Goal: Task Accomplishment & Management: Complete application form

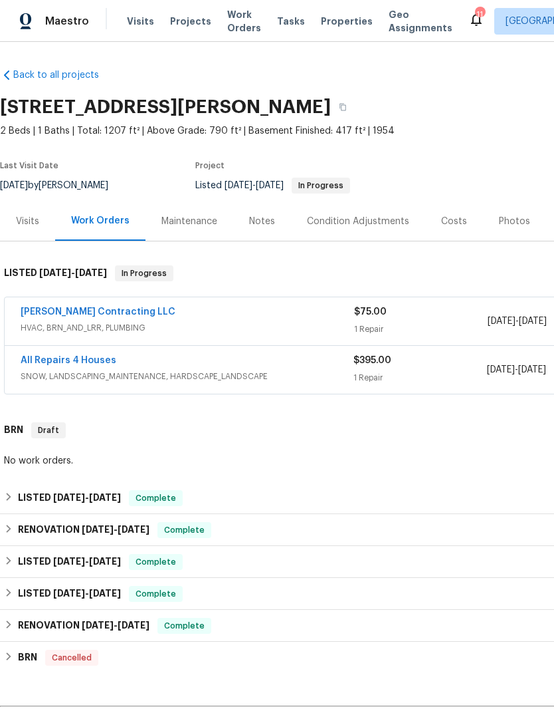
click at [120, 313] on link "[PERSON_NAME] Contracting LLC" at bounding box center [98, 311] width 155 height 9
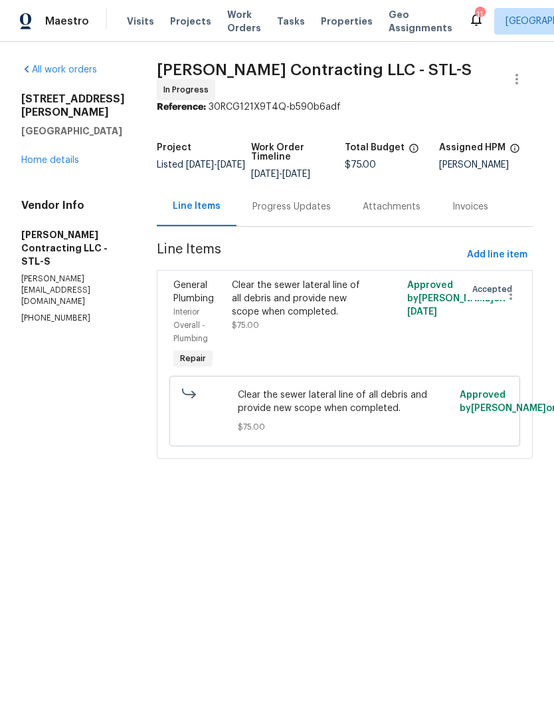
click at [308, 209] on div "Progress Updates" at bounding box center [292, 206] width 110 height 39
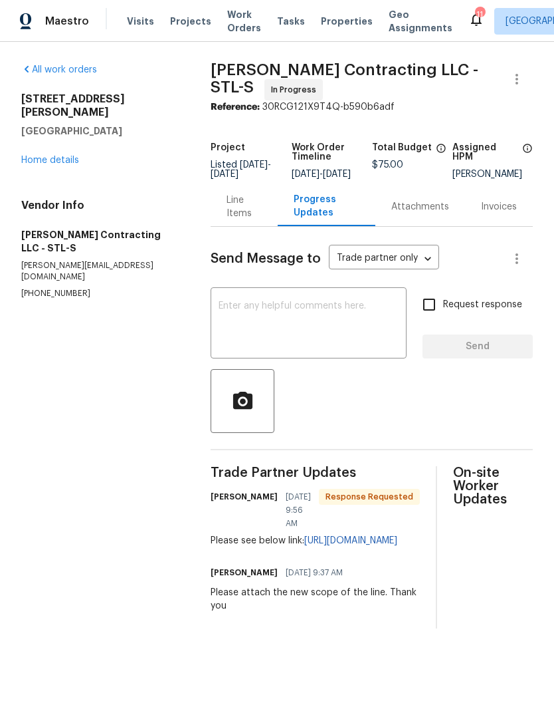
click at [68, 156] on link "Home details" at bounding box center [50, 160] width 58 height 9
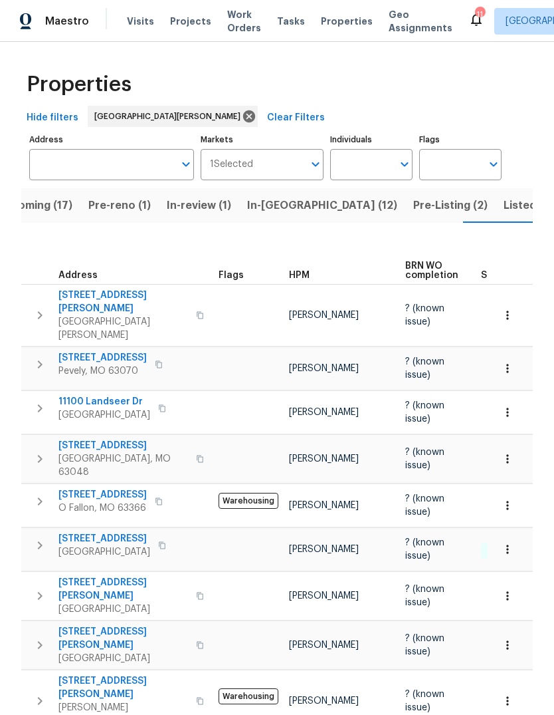
click at [118, 205] on span "Pre-reno (1)" at bounding box center [119, 205] width 62 height 19
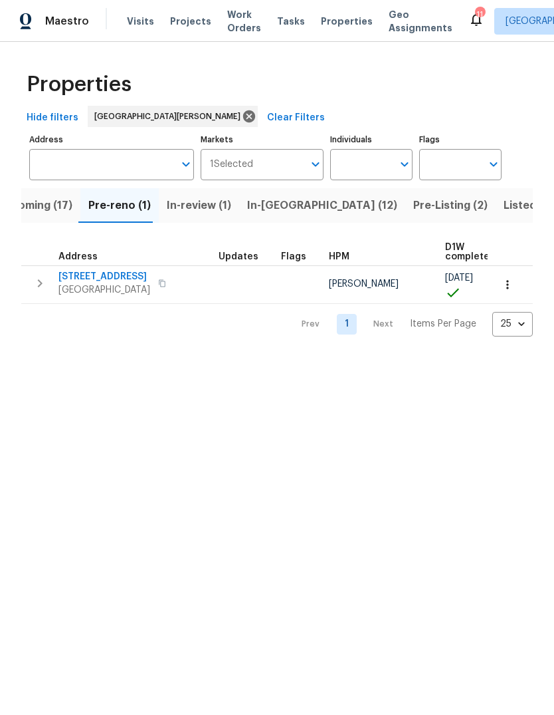
click at [214, 214] on span "In-review (1)" at bounding box center [199, 205] width 64 height 19
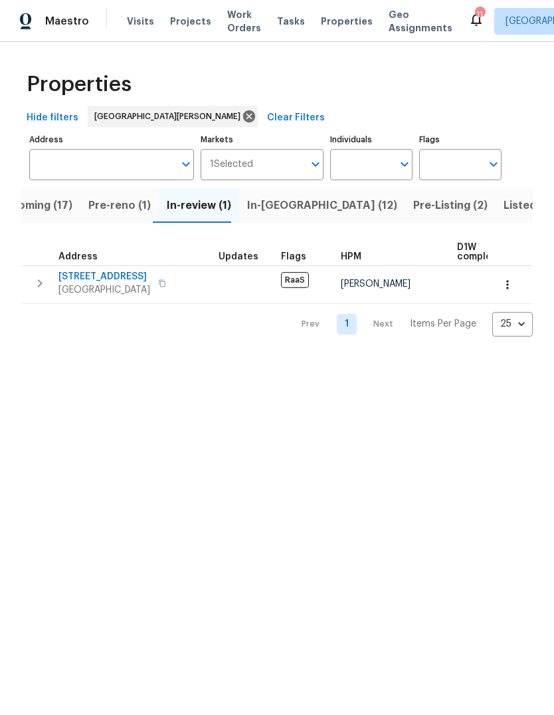
click at [283, 205] on span "In-reno (12)" at bounding box center [322, 205] width 150 height 19
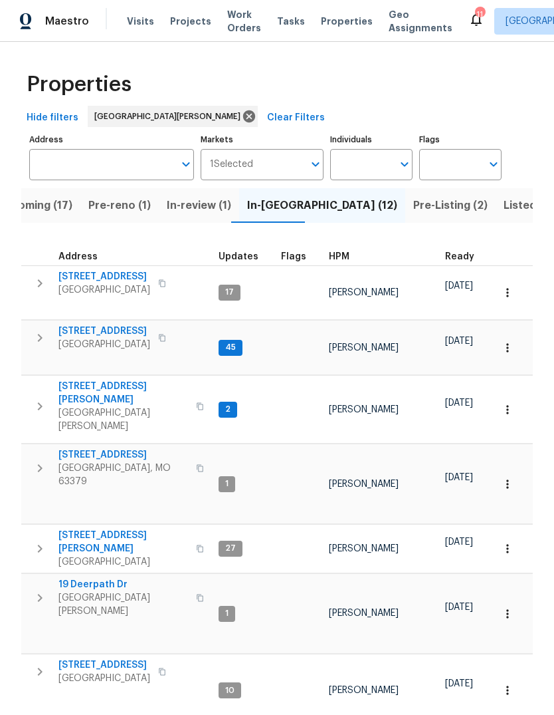
click at [334, 259] on span "HPM" at bounding box center [339, 256] width 21 height 9
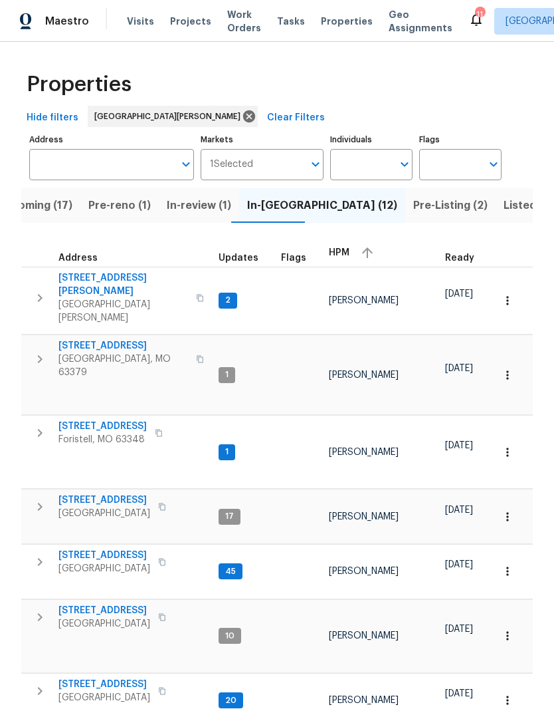
click at [346, 258] on div "HPM" at bounding box center [382, 253] width 106 height 20
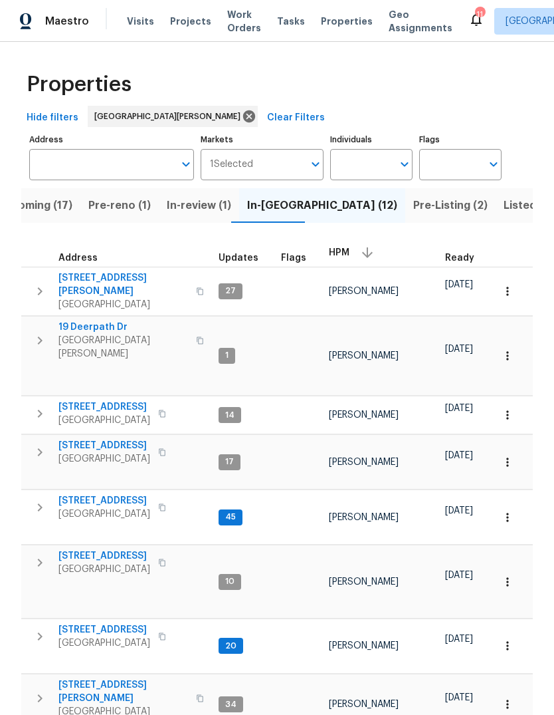
click at [85, 277] on span "3940 Parker Rd" at bounding box center [123, 284] width 130 height 27
click at [136, 26] on span "Visits" at bounding box center [140, 21] width 27 height 13
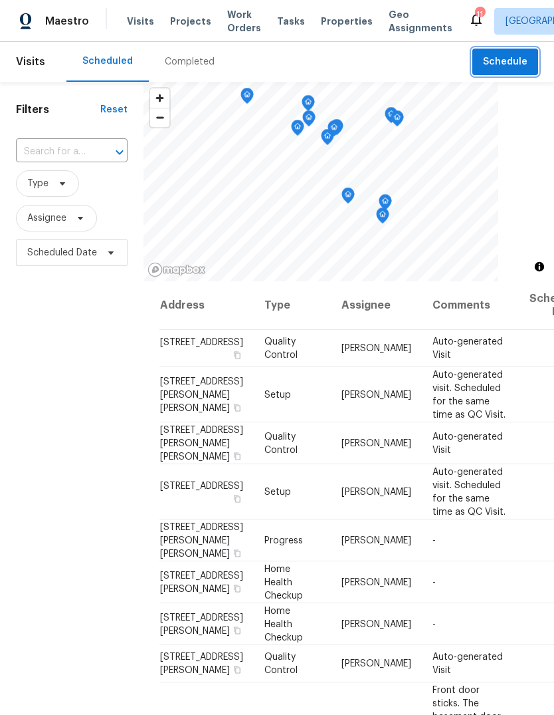
click at [518, 64] on span "Schedule" at bounding box center [505, 62] width 45 height 17
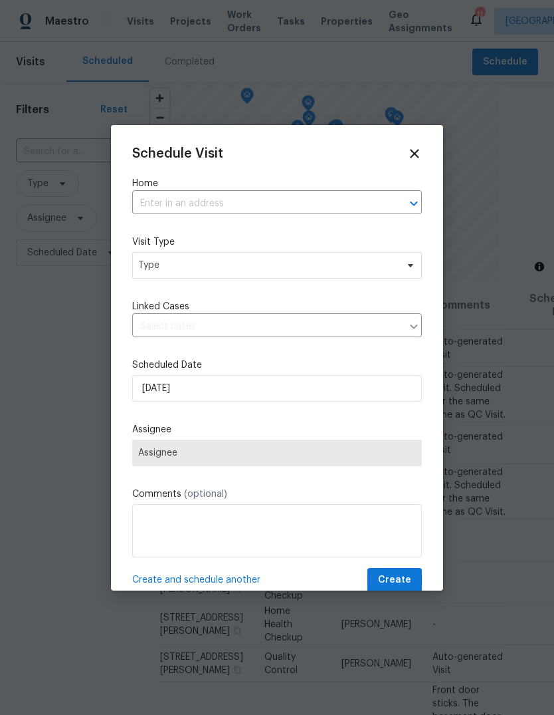
click at [328, 210] on input "text" at bounding box center [258, 203] width 253 height 21
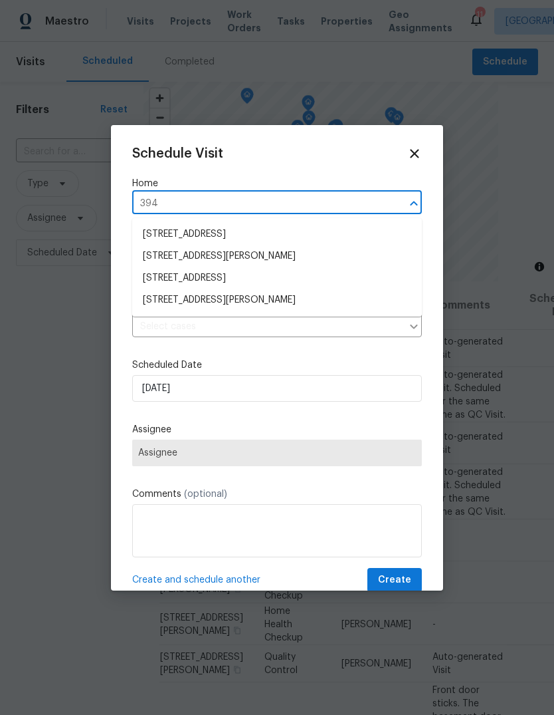
type input "3940"
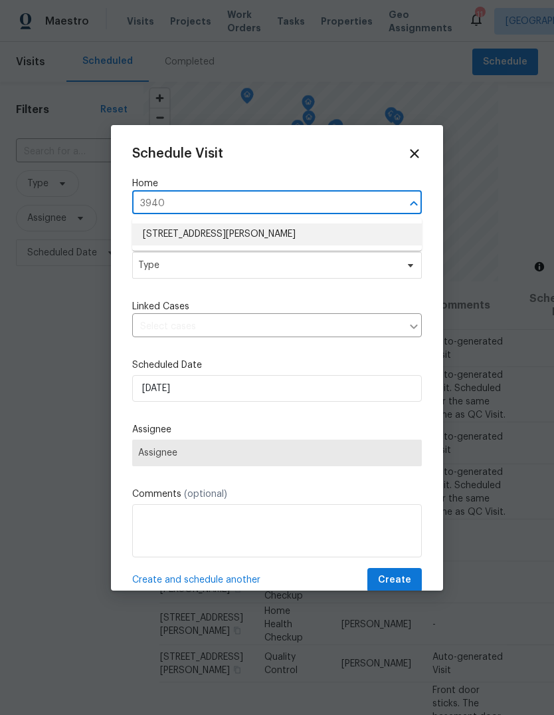
click at [310, 238] on li "[STREET_ADDRESS][PERSON_NAME]" at bounding box center [277, 234] width 290 height 22
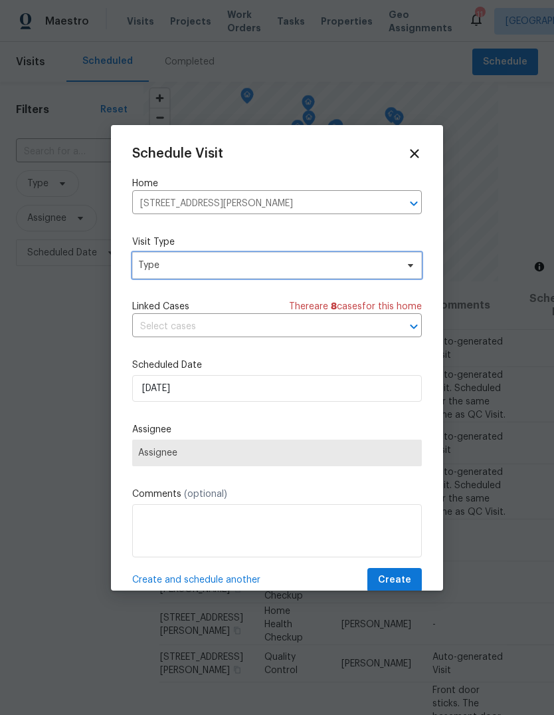
click at [313, 277] on span "Type" at bounding box center [277, 265] width 290 height 27
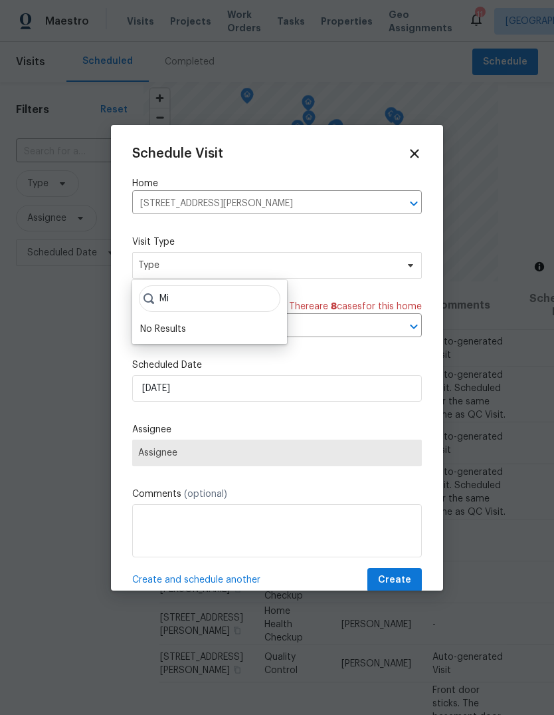
type input "M"
type input "B"
type input "Progress"
click at [184, 345] on div "Progress" at bounding box center [209, 347] width 147 height 19
click at [176, 354] on div "Progress" at bounding box center [159, 347] width 39 height 13
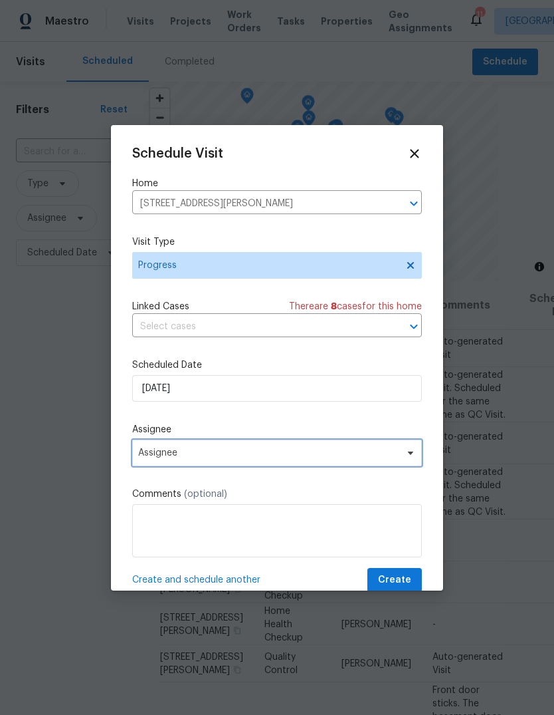
click at [280, 458] on span "Assignee" at bounding box center [268, 452] width 261 height 11
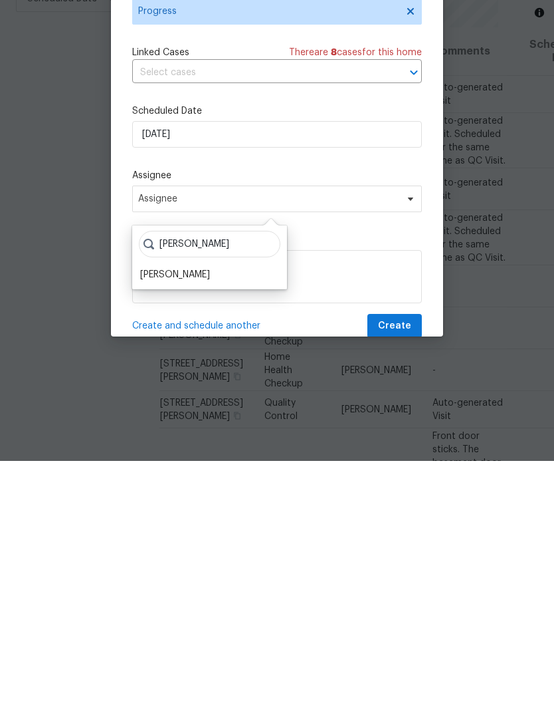
type input "Brad"
click at [184, 522] on div "Brad Baum" at bounding box center [175, 528] width 70 height 13
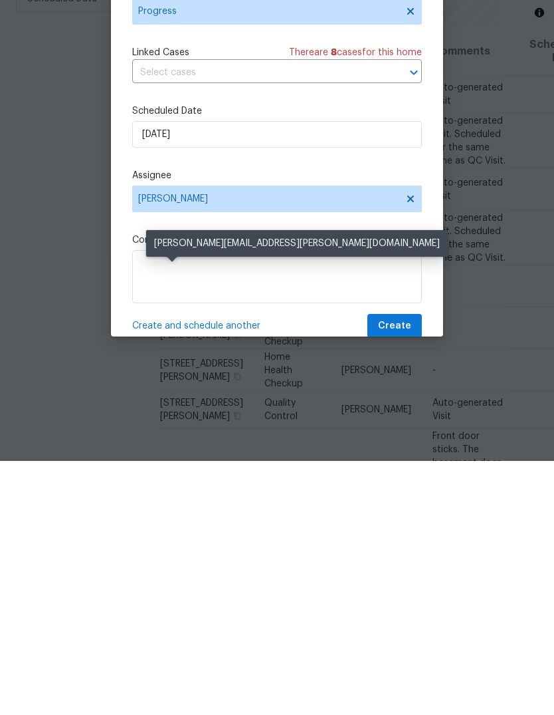
scroll to position [50, 0]
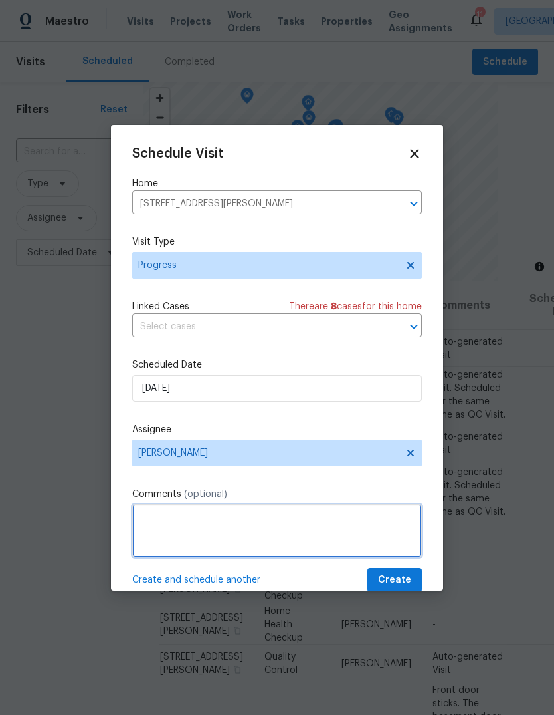
click at [254, 529] on textarea at bounding box center [277, 530] width 290 height 53
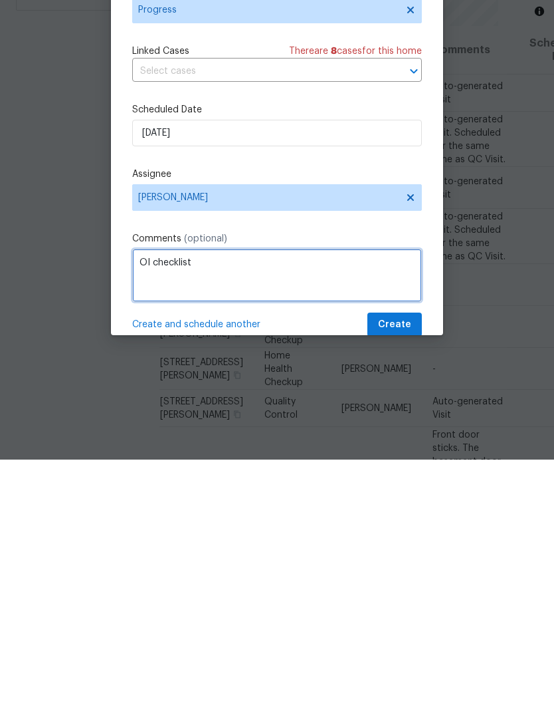
type textarea "OI checklist"
click at [369, 423] on label "Assignee" at bounding box center [277, 429] width 290 height 13
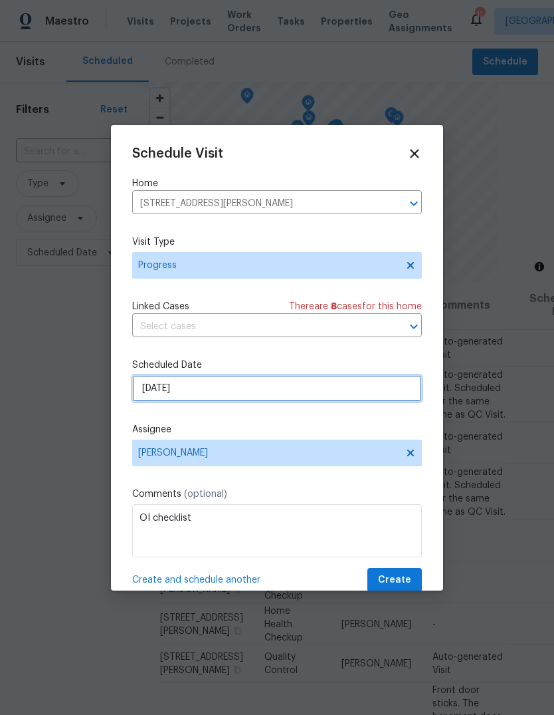
click at [318, 384] on input "9/22/2025" at bounding box center [277, 388] width 290 height 27
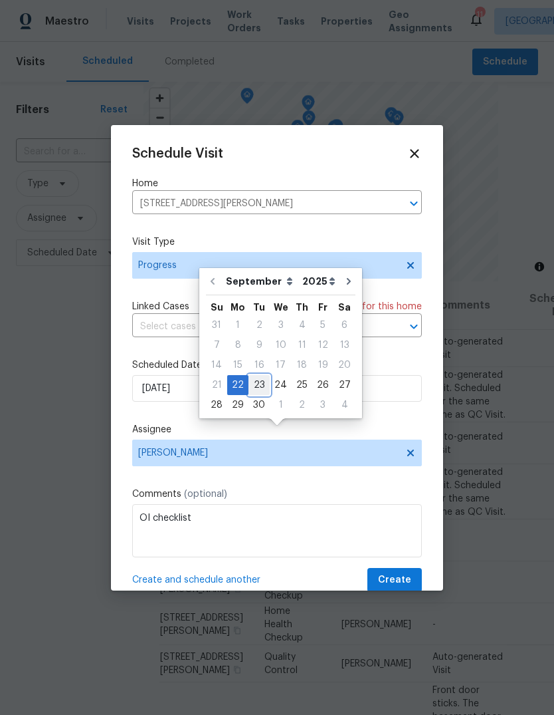
click at [259, 376] on div "23" at bounding box center [259, 385] width 21 height 19
type input "[DATE]"
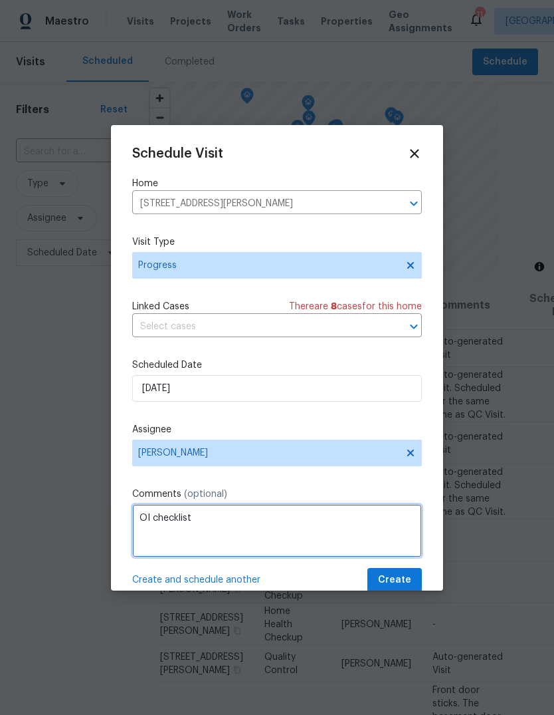
click at [340, 522] on textarea "OI checklist" at bounding box center [277, 530] width 290 height 53
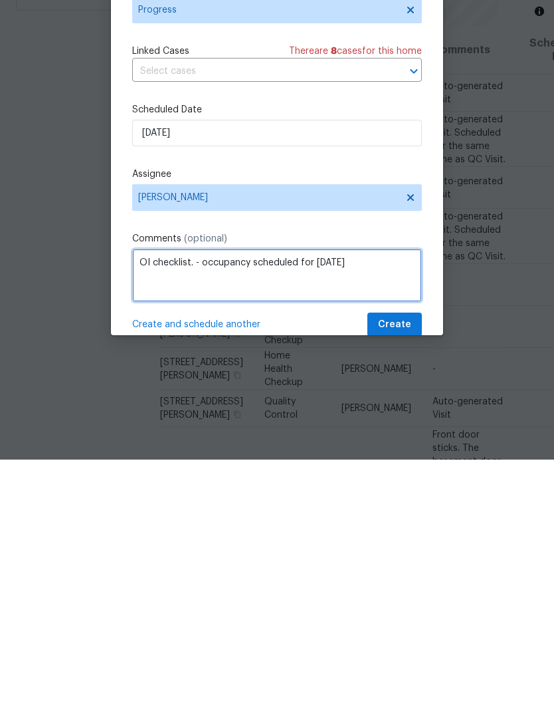
type textarea "OI checklist. - occupancy scheduled for sept 30th"
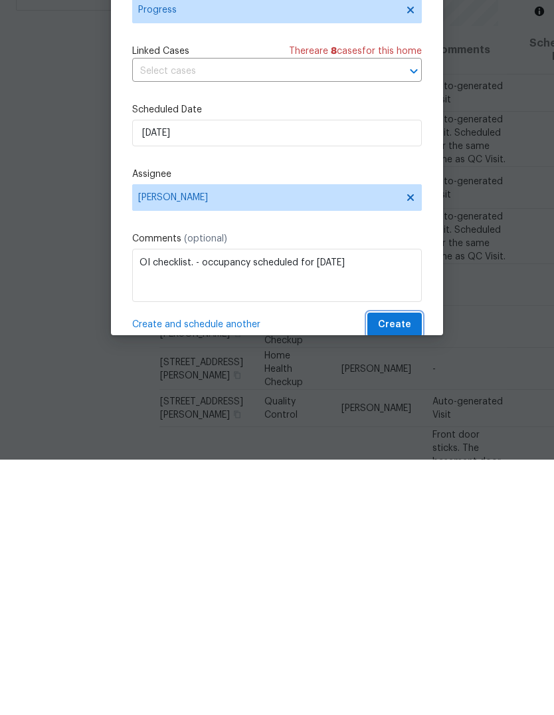
click at [403, 572] on span "Create" at bounding box center [394, 580] width 33 height 17
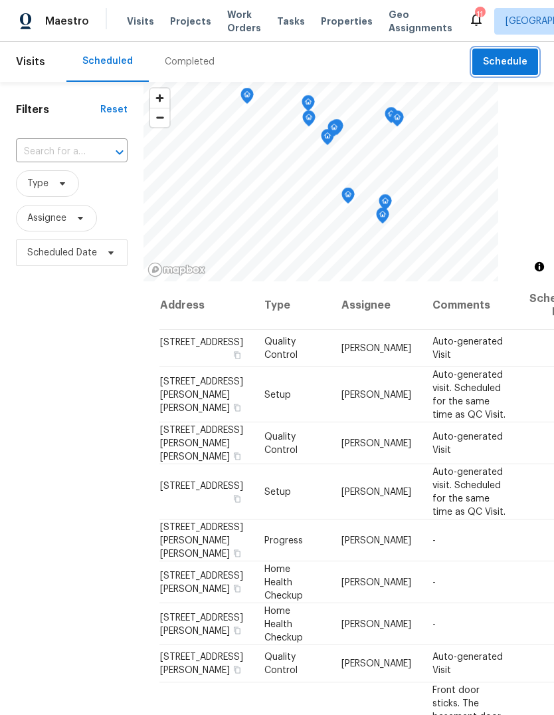
scroll to position [0, 0]
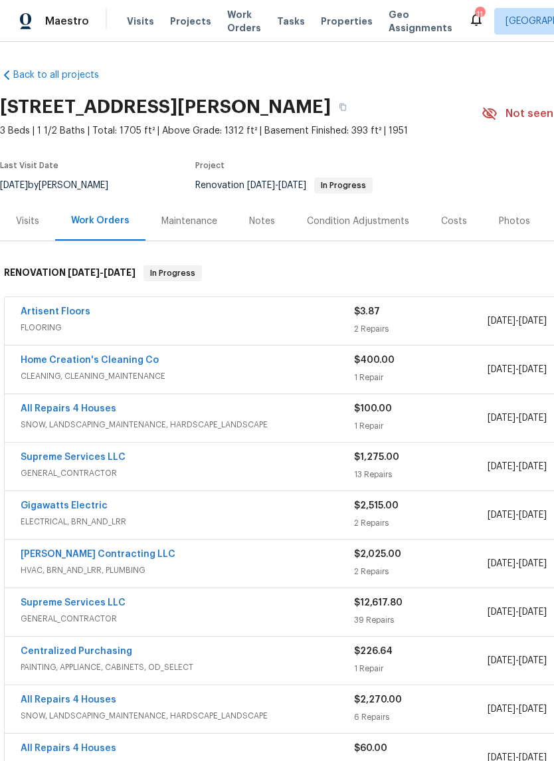
click at [25, 215] on div "Visits" at bounding box center [27, 221] width 23 height 13
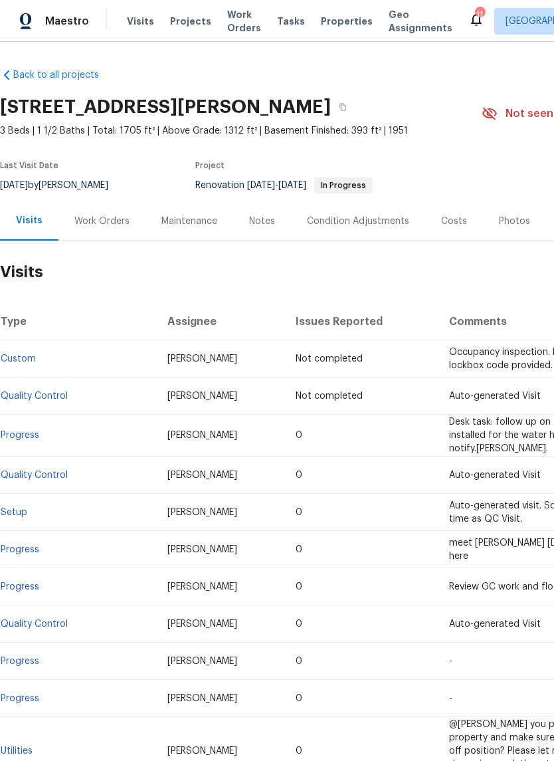
click at [272, 221] on div "Notes" at bounding box center [262, 221] width 26 height 13
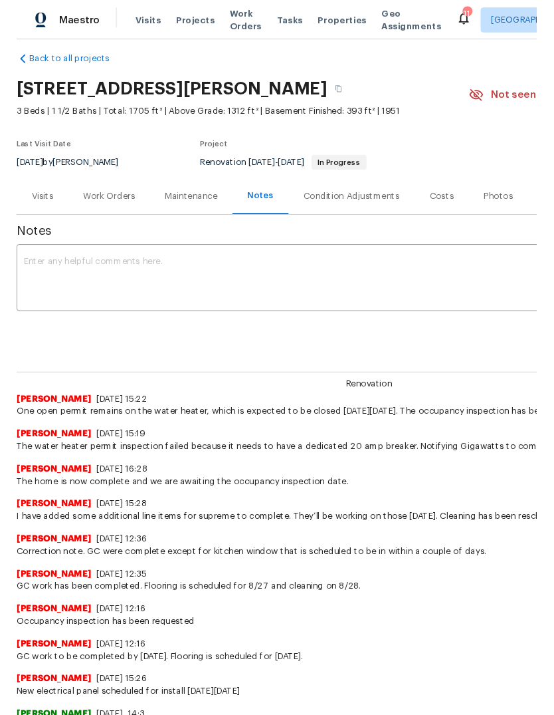
scroll to position [13, 0]
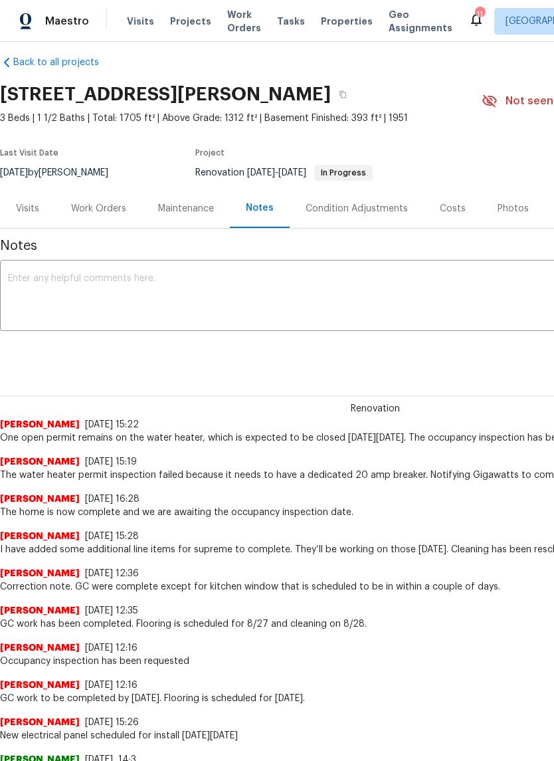
click at [314, 307] on textarea at bounding box center [375, 297] width 735 height 47
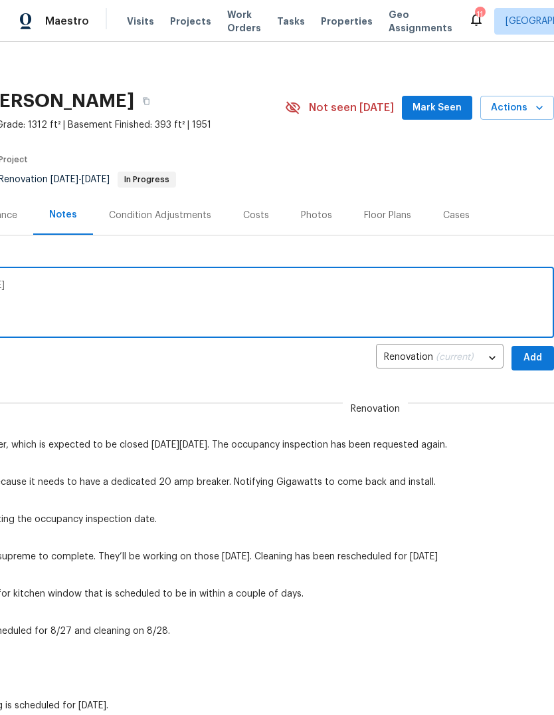
scroll to position [5, 197]
type textarea "Occupancy inspection scheduled for [DATE]"
click at [532, 360] on span "Add" at bounding box center [532, 358] width 21 height 17
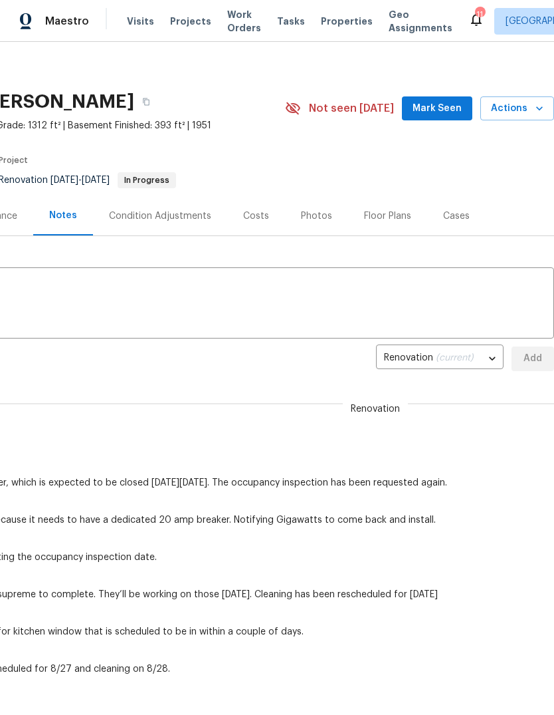
click at [457, 114] on span "Mark Seen" at bounding box center [437, 108] width 49 height 17
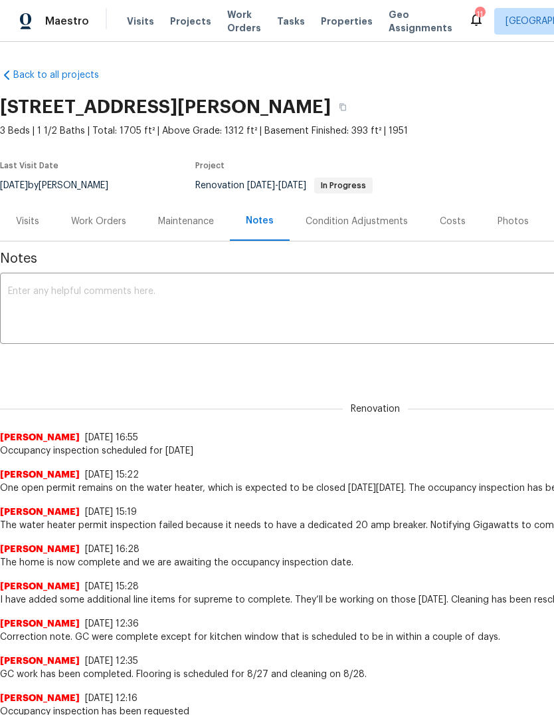
scroll to position [0, 0]
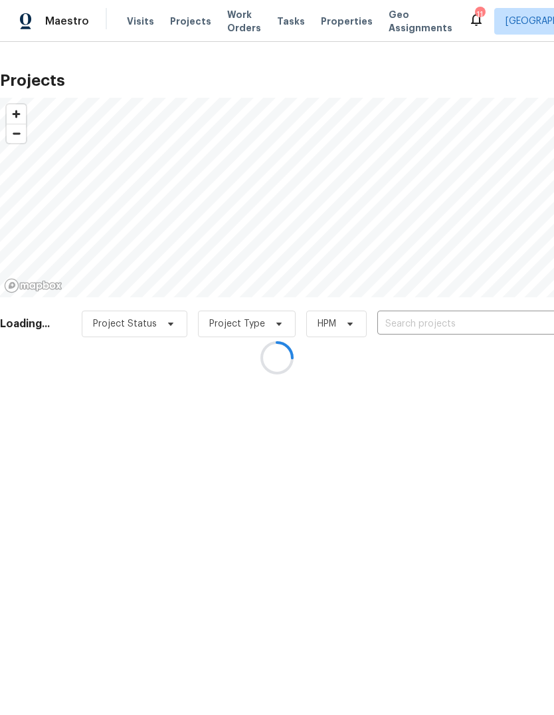
click at [335, 23] on div at bounding box center [277, 357] width 554 height 715
click at [334, 30] on div at bounding box center [277, 357] width 554 height 715
click at [338, 21] on div at bounding box center [277, 357] width 554 height 715
click at [339, 23] on div at bounding box center [277, 357] width 554 height 715
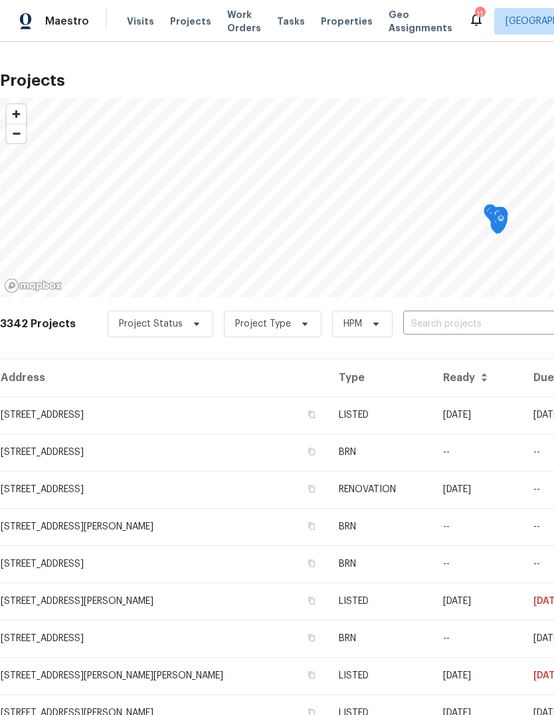
click at [459, 322] on input "text" at bounding box center [479, 324] width 152 height 21
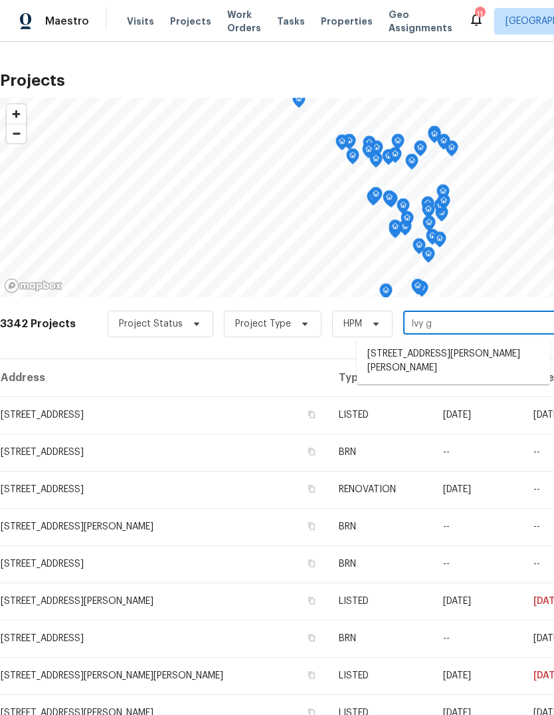
type input "Ivy gr"
